Goal: Browse casually

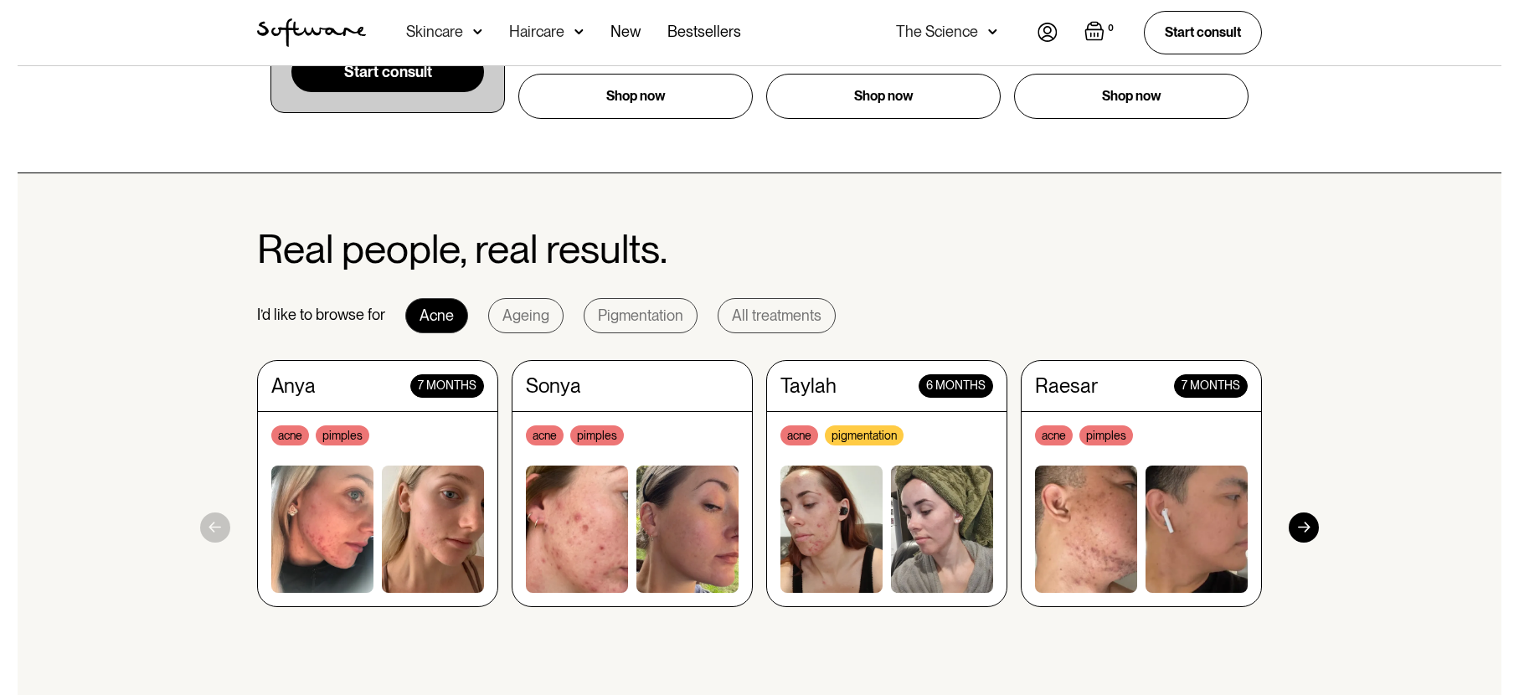
scroll to position [1369, 0]
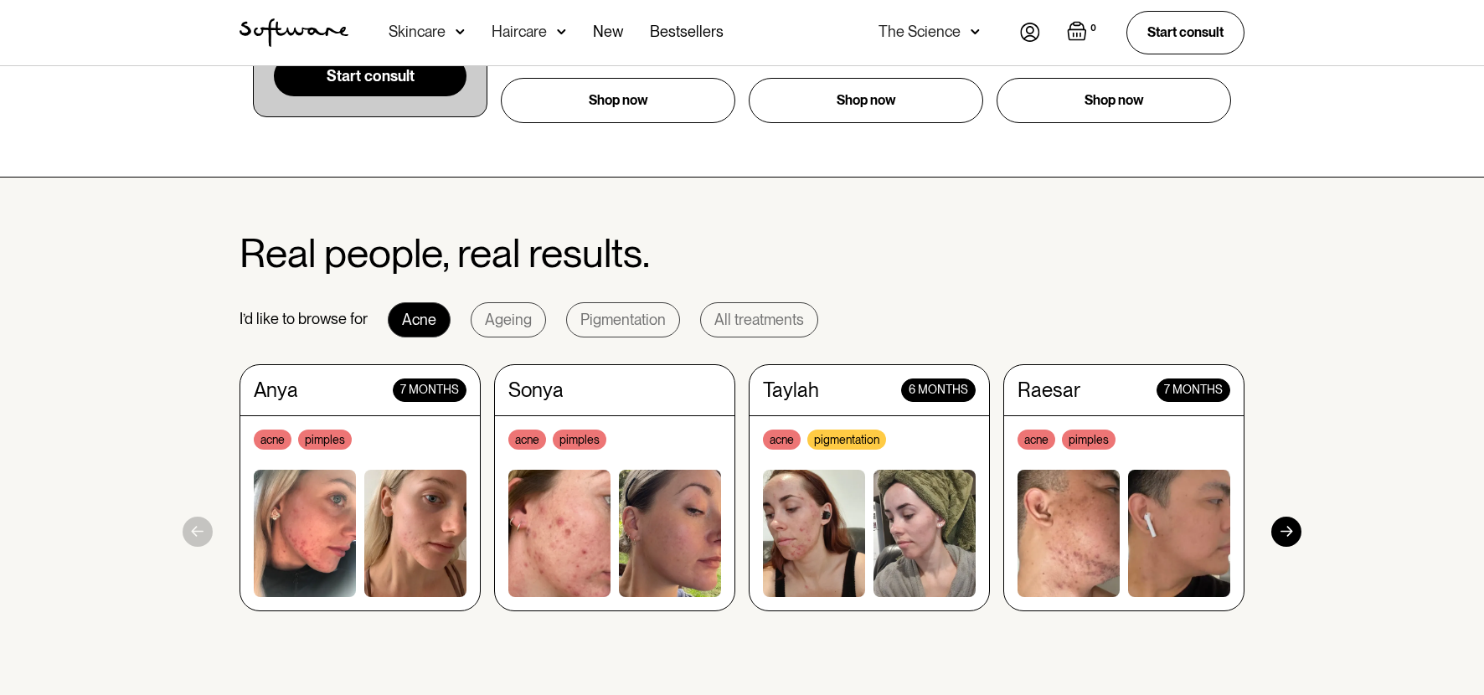
click at [1294, 523] on div at bounding box center [1286, 532] width 30 height 30
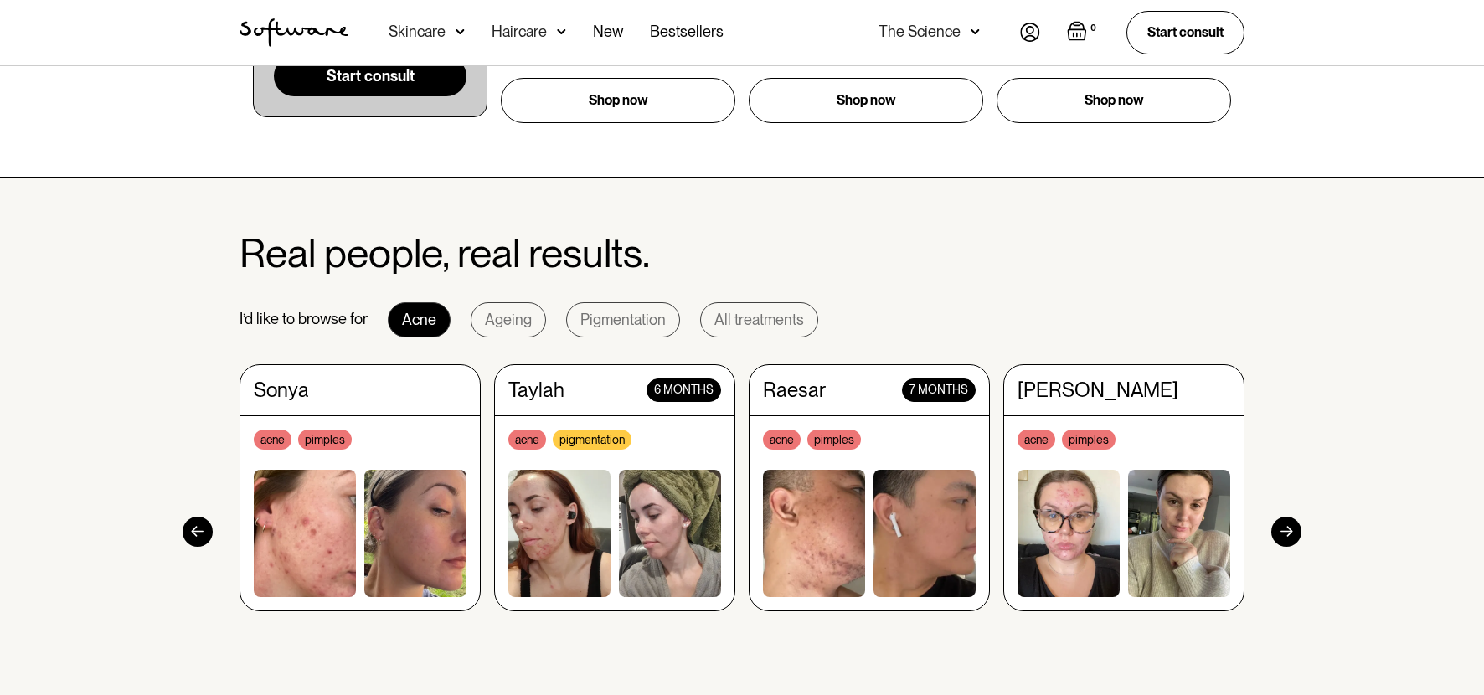
click at [195, 531] on div at bounding box center [198, 532] width 30 height 30
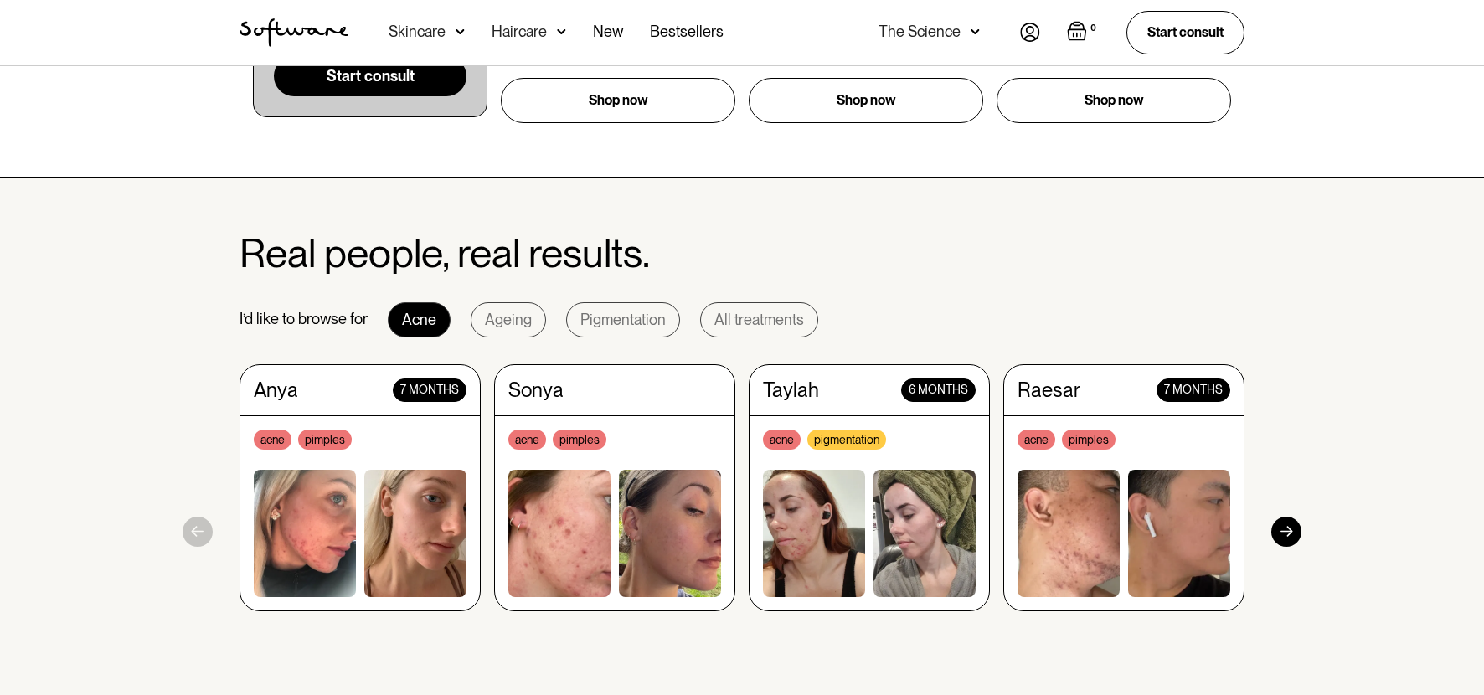
click at [1280, 525] on div at bounding box center [1286, 532] width 30 height 30
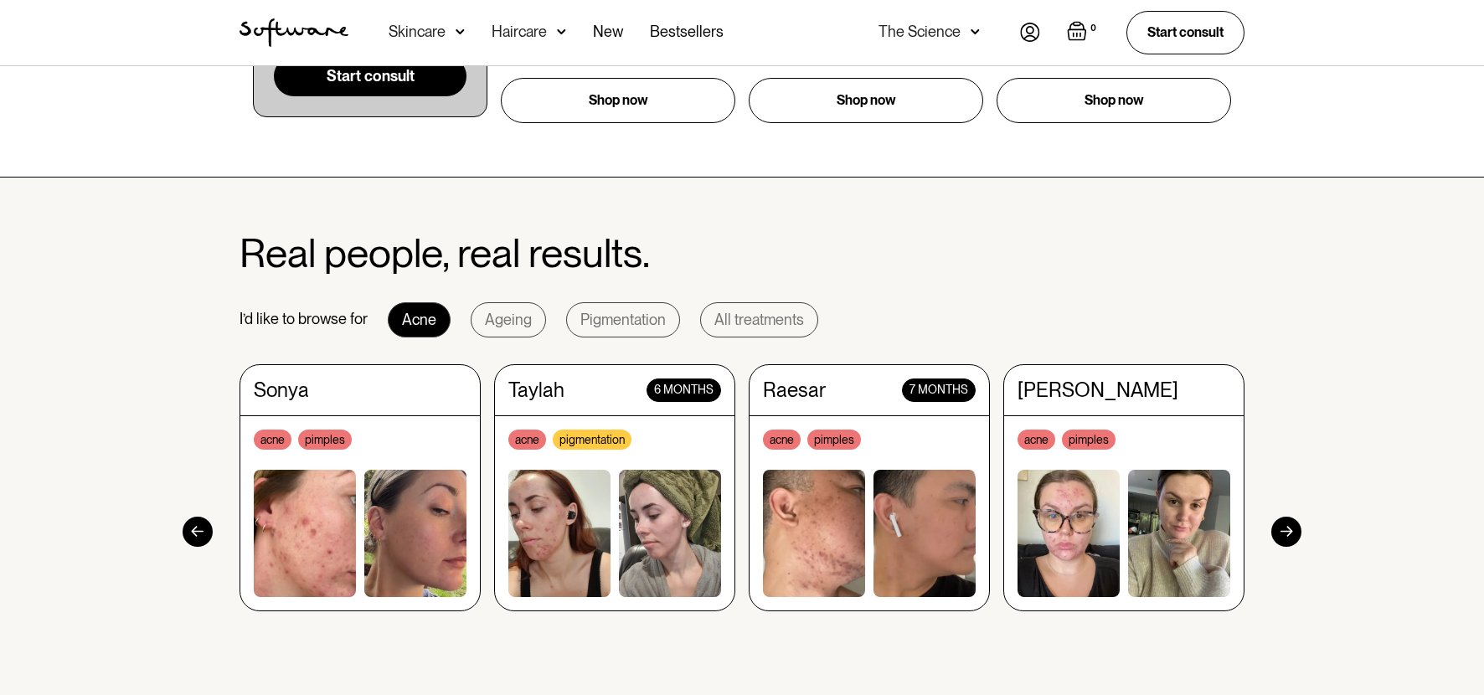
click at [1188, 533] on img at bounding box center [1179, 533] width 102 height 126
click at [1178, 501] on img at bounding box center [1179, 533] width 102 height 126
click at [1073, 517] on img at bounding box center [1068, 533] width 102 height 126
click at [214, 526] on section "Real people, real results. I’d like to browse for Acne Ageing Pigmentation All …" at bounding box center [742, 466] width 1484 height 576
click at [193, 527] on div at bounding box center [198, 532] width 30 height 30
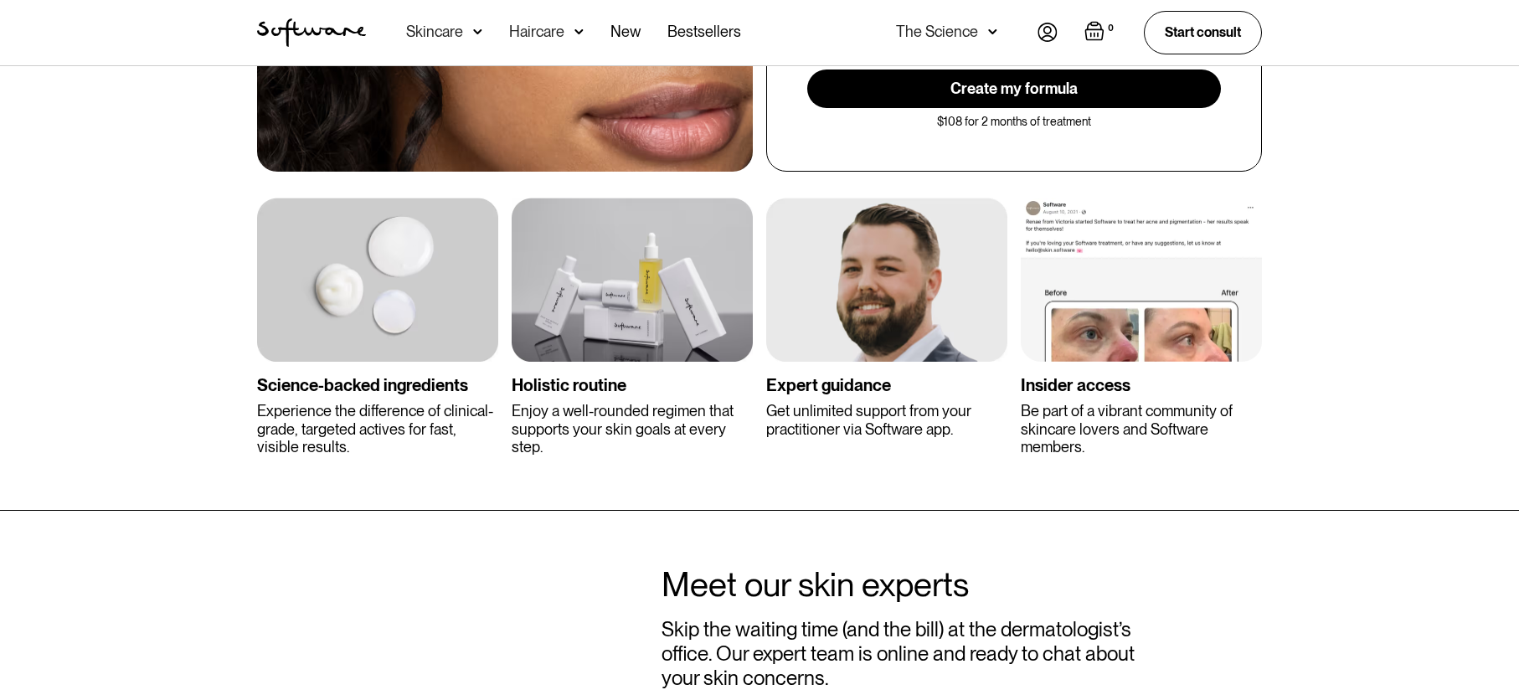
scroll to position [3236, 0]
